Goal: Information Seeking & Learning: Find specific fact

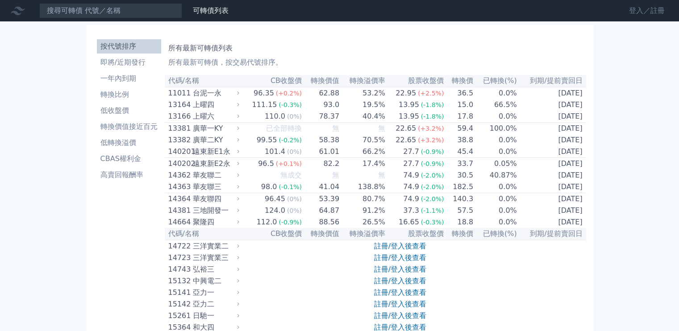
click at [647, 10] on link "登入／註冊" at bounding box center [647, 11] width 50 height 14
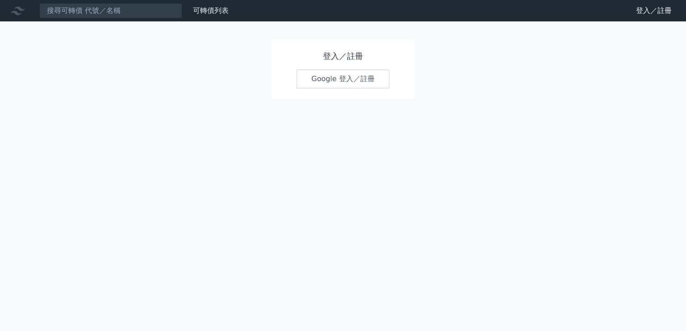
click at [365, 72] on link "Google 登入／註冊" at bounding box center [343, 79] width 93 height 19
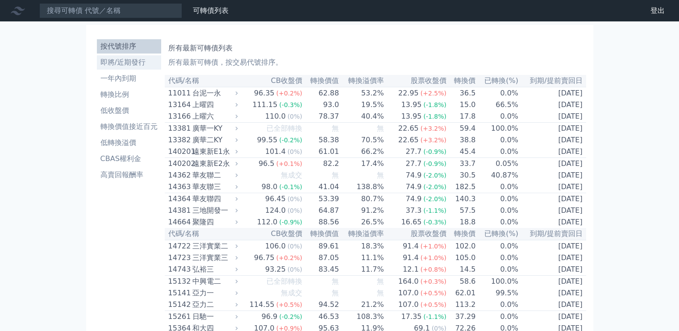
click at [117, 61] on li "即將/近期發行" at bounding box center [129, 62] width 64 height 11
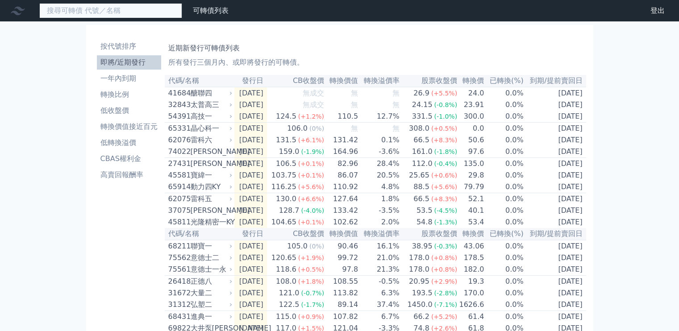
click at [128, 14] on input at bounding box center [110, 10] width 143 height 15
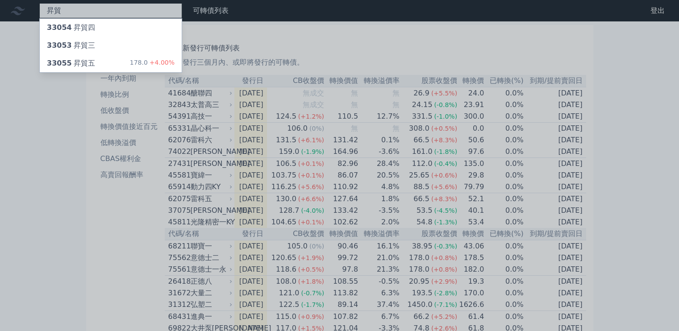
type input "昇貿"
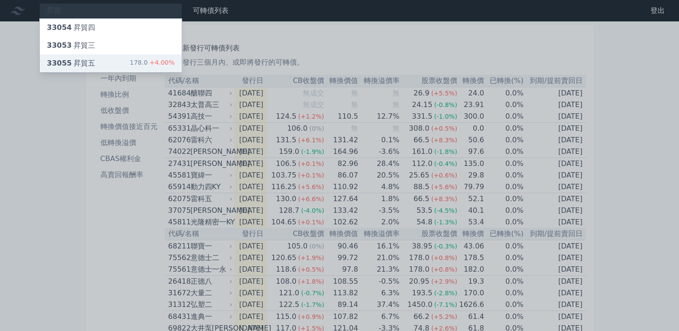
click at [99, 57] on div "33055 昇貿五 178.0 +4.00%" at bounding box center [111, 63] width 142 height 18
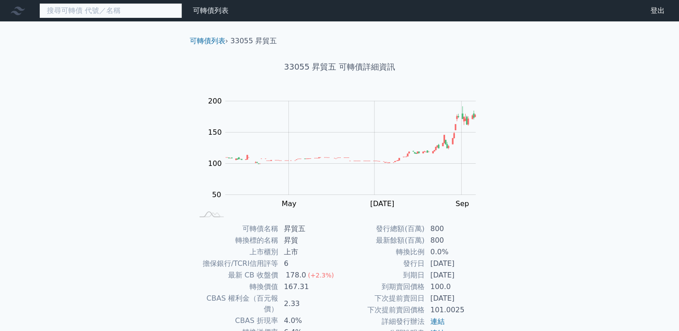
click at [124, 5] on input at bounding box center [110, 10] width 143 height 15
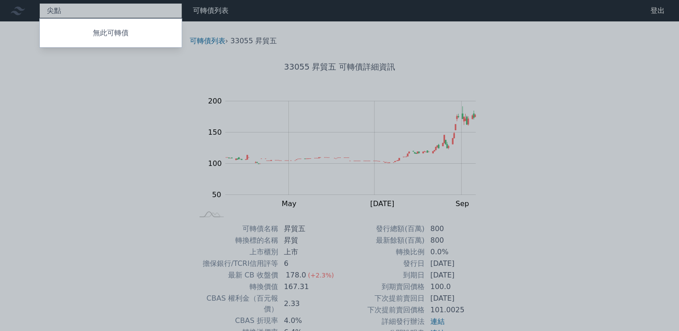
type input "尖"
